Goal: Task Accomplishment & Management: Use online tool/utility

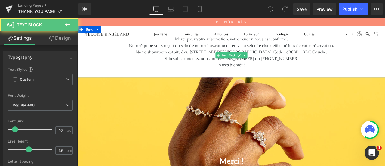
click at [219, 52] on span "Notre équipe vous reçoit au sein de notre showroom ou en visio selon le choix e…" at bounding box center [259, 51] width 243 height 6
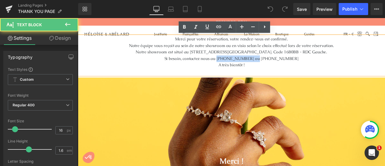
drag, startPoint x: 254, startPoint y: 66, endPoint x: 291, endPoint y: 66, distance: 37.6
click at [291, 66] on span "Si besoin, contactez nous au [PHONE_NUMBER] ou [PHONE_NUMBER]" at bounding box center [259, 66] width 159 height 6
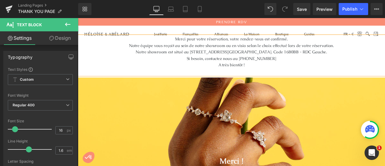
click at [306, 65] on p "Si besoin, contactez nous au [PHONE_NUMBER]" at bounding box center [260, 66] width 364 height 8
click at [296, 42] on span "Merci pour votre réservation, votre rendez-vous est confirmé." at bounding box center [260, 43] width 134 height 6
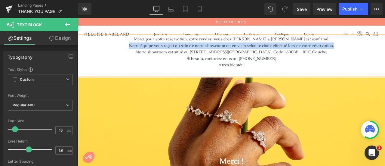
drag, startPoint x: 136, startPoint y: 51, endPoint x: 383, endPoint y: 52, distance: 247.0
click at [383, 52] on p "Notre équipe vous reçoit au sein de notre showroom ou en visio selon le choix e…" at bounding box center [260, 51] width 364 height 8
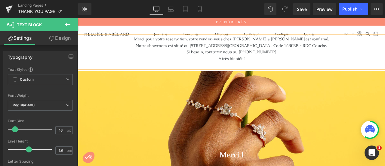
click at [307, 60] on p "Si besoin, contactez nous au [PHONE_NUMBER]" at bounding box center [260, 58] width 364 height 8
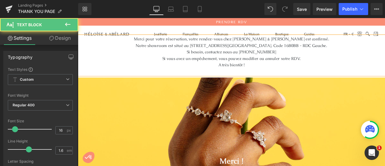
click at [292, 66] on span "Si vous avez un empêchement, vous pouvez modifier ou annuler votre RDV." at bounding box center [260, 66] width 164 height 6
click at [239, 75] on p "A très bientôt !" at bounding box center [260, 74] width 364 height 8
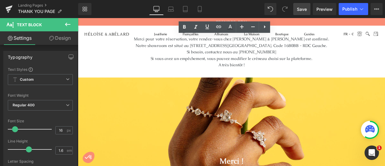
click at [298, 11] on span "Save" at bounding box center [302, 9] width 10 height 6
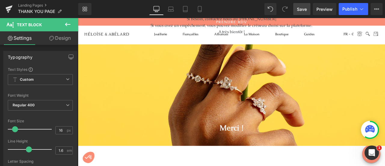
scroll to position [40, 0]
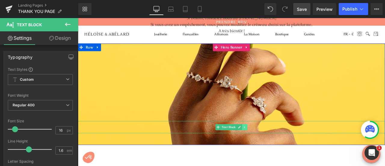
click at [275, 147] on icon at bounding box center [275, 147] width 1 height 2
click at [277, 147] on icon at bounding box center [278, 147] width 3 height 4
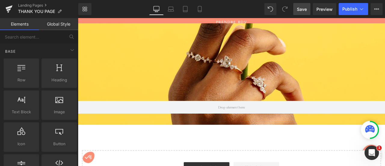
scroll to position [69, 0]
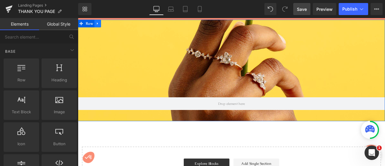
click at [100, 24] on icon at bounding box center [100, 24] width 1 height 3
click at [107, 25] on icon at bounding box center [109, 24] width 4 height 4
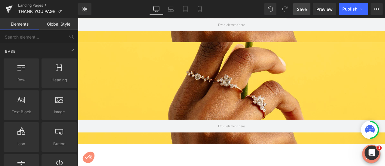
scroll to position [166, 0]
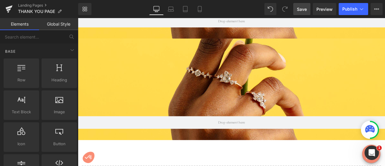
click at [236, 99] on div at bounding box center [260, 102] width 364 height 120
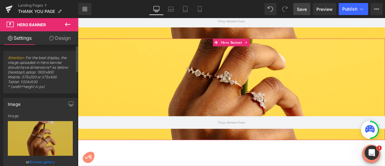
click at [40, 161] on link "Browse gallery" at bounding box center [42, 161] width 26 height 11
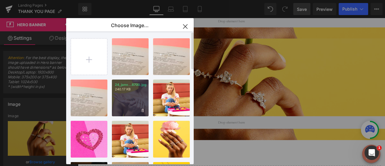
click at [126, 95] on div "24_janv...8700.jpg 240.17 KB" at bounding box center [130, 97] width 37 height 37
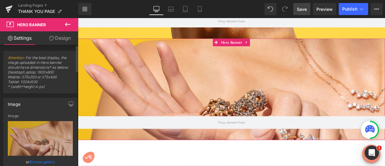
click at [46, 161] on link "Browse gallery" at bounding box center [42, 161] width 26 height 11
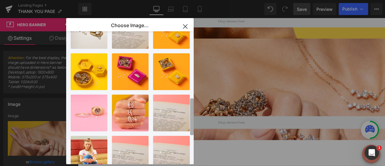
scroll to position [231, 0]
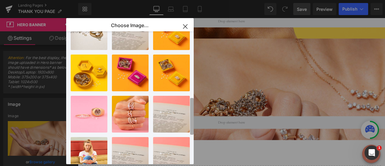
click at [186, 119] on div "22_avri...2044.jpg 732.89 KB Delete image? Yes No 22_avri...2044.jpg 732.89 KB …" at bounding box center [132, 97] width 123 height 133
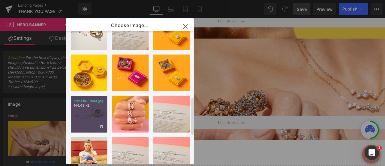
click at [79, 107] on p "144.49 KB" at bounding box center [89, 105] width 31 height 5
type input "[URL][DOMAIN_NAME]"
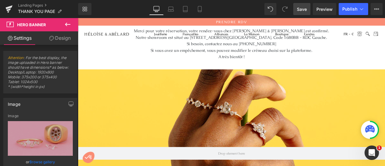
scroll to position [0, 0]
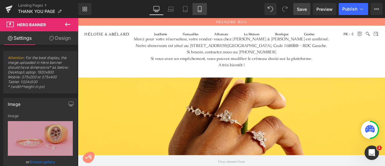
click at [200, 9] on icon at bounding box center [200, 9] width 6 height 6
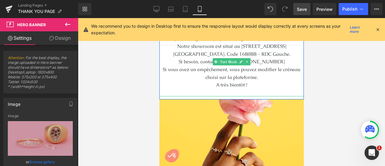
click at [217, 78] on span "Si vous avez un empêchement, vous pouvez modifier le créneau choisi sur la plat…" at bounding box center [231, 73] width 138 height 14
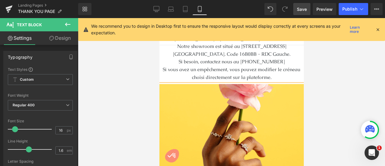
click at [173, 48] on span "Notre showroom est situé au [STREET_ADDRESS][GEOGRAPHIC_DATA]. Code 16B0BB - RD…" at bounding box center [232, 50] width 118 height 14
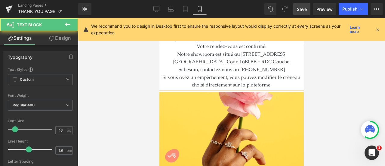
click at [205, 69] on span "Si besoin, contactez nous au [PHONE_NUMBER]" at bounding box center [231, 69] width 106 height 6
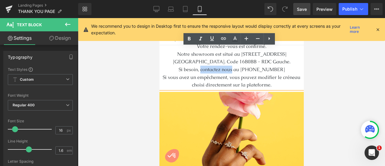
drag, startPoint x: 205, startPoint y: 69, endPoint x: 236, endPoint y: 72, distance: 31.4
click at [236, 72] on span "Si besoin, contactez nous au [PHONE_NUMBER]" at bounding box center [231, 69] width 106 height 6
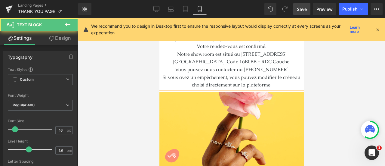
click at [274, 85] on p "Si vous avez un empêchement, vous pouvez modifier le créneau choisi directement…" at bounding box center [231, 80] width 144 height 15
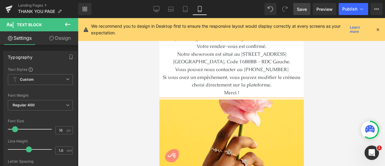
drag, startPoint x: 301, startPoint y: 48, endPoint x: 465, endPoint y: 56, distance: 164.7
click at [301, 8] on span "Save" at bounding box center [302, 9] width 10 height 6
click at [189, 6] on link "Tablet" at bounding box center [185, 9] width 14 height 12
type input "100"
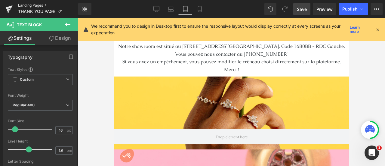
click at [35, 7] on link "Landing Pages" at bounding box center [48, 5] width 60 height 5
